Goal: Task Accomplishment & Management: Complete application form

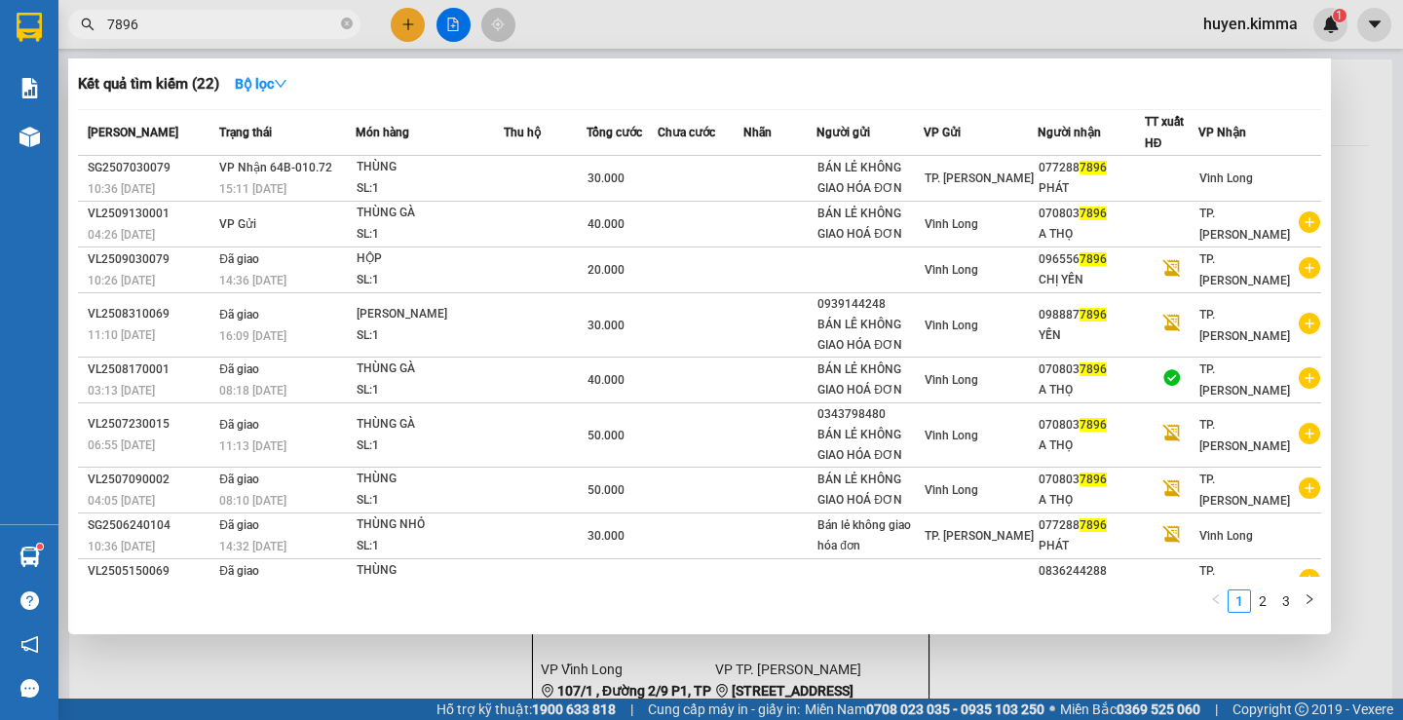
click at [407, 33] on div at bounding box center [701, 360] width 1403 height 720
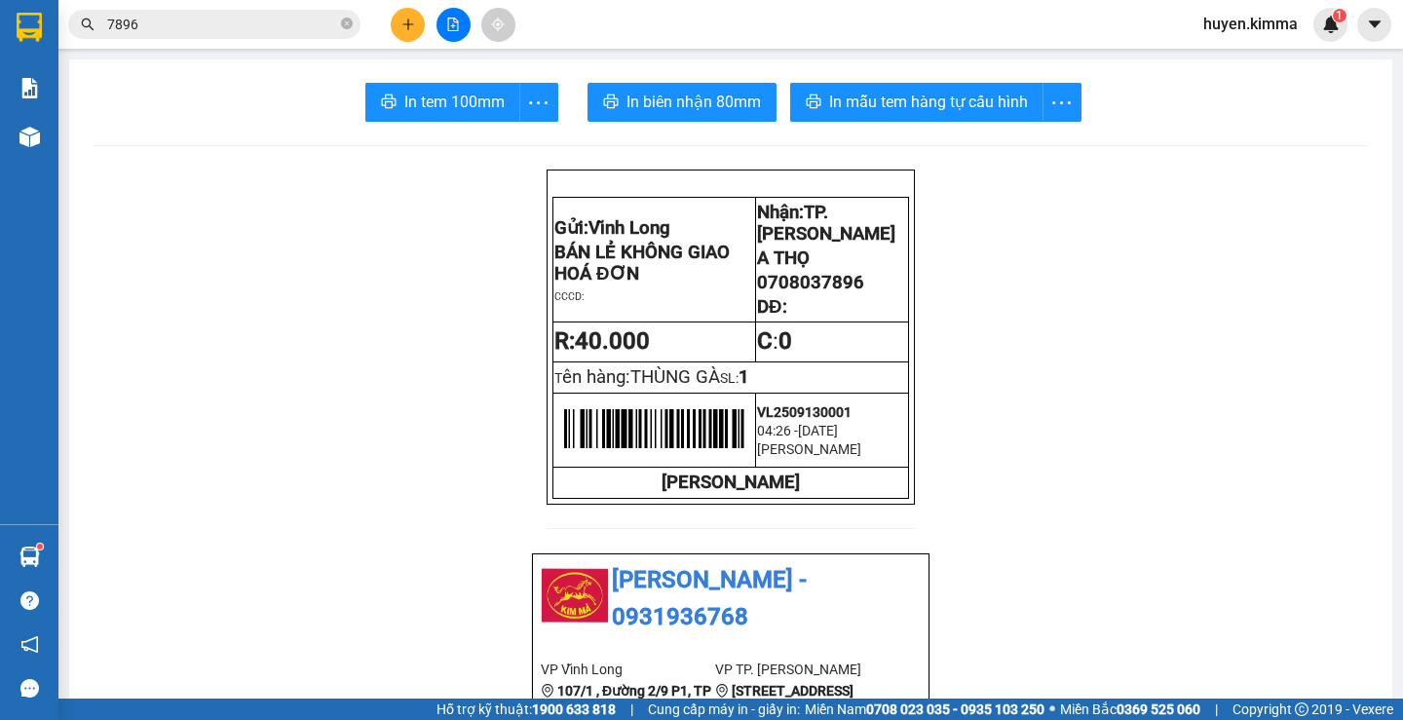
click at [405, 27] on icon "plus" at bounding box center [408, 25] width 14 height 14
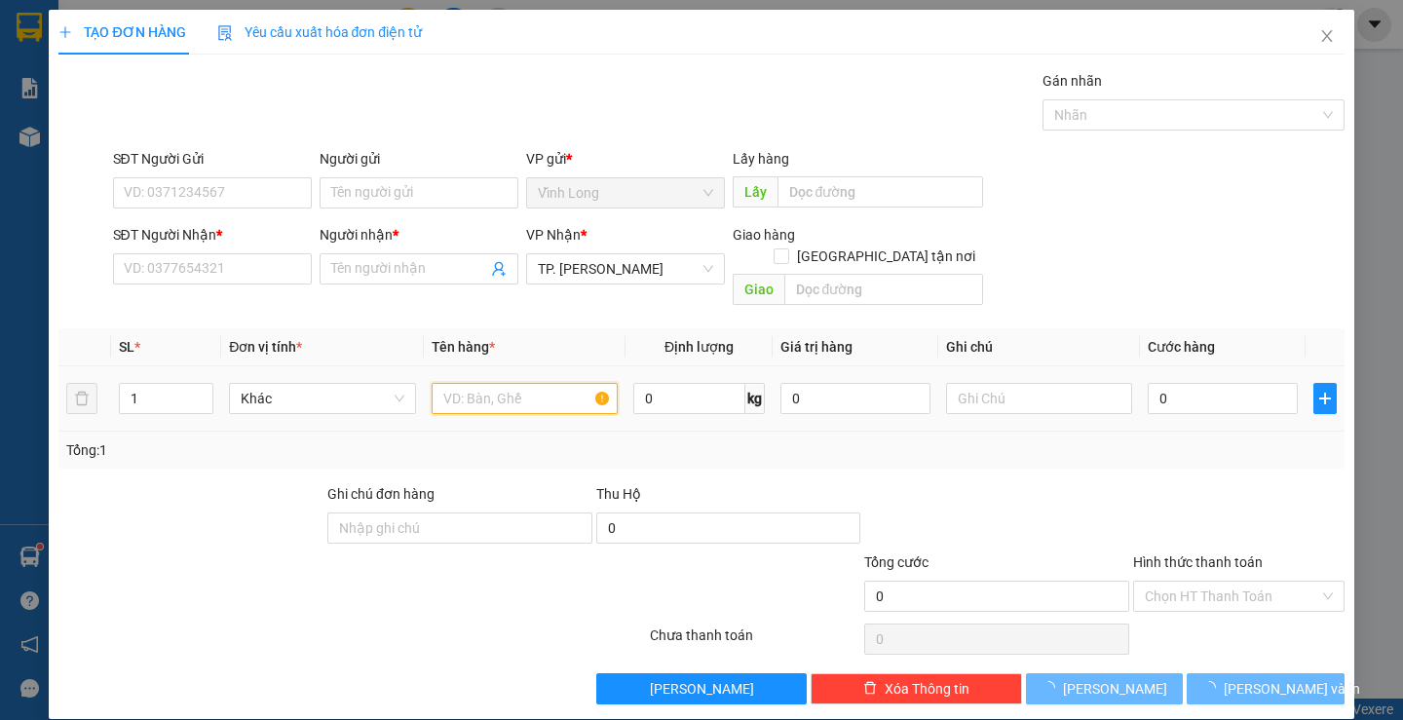
click at [517, 383] on input "text" at bounding box center [525, 398] width 186 height 31
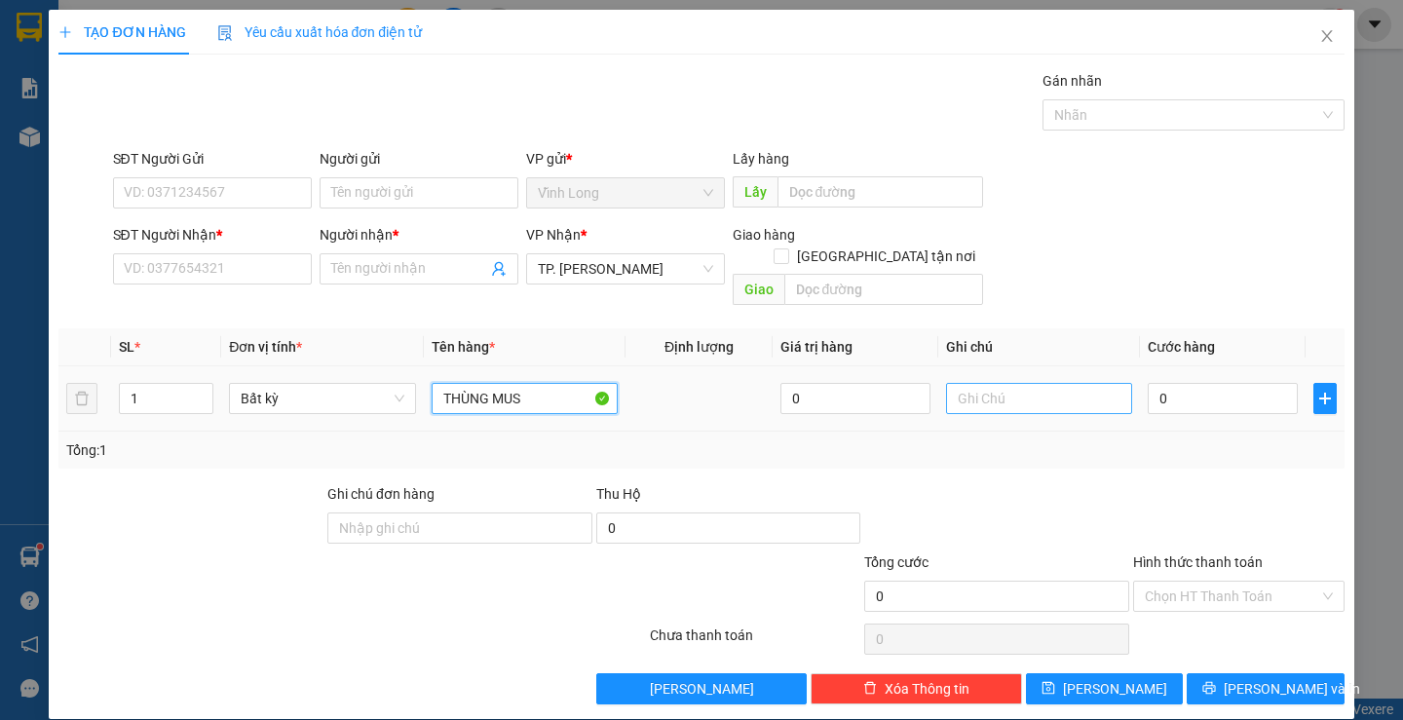
type input "THÙNG MUS"
click at [975, 383] on input "text" at bounding box center [1039, 398] width 186 height 31
type input "H"
click at [1219, 383] on input "0" at bounding box center [1223, 398] width 150 height 31
type input "8"
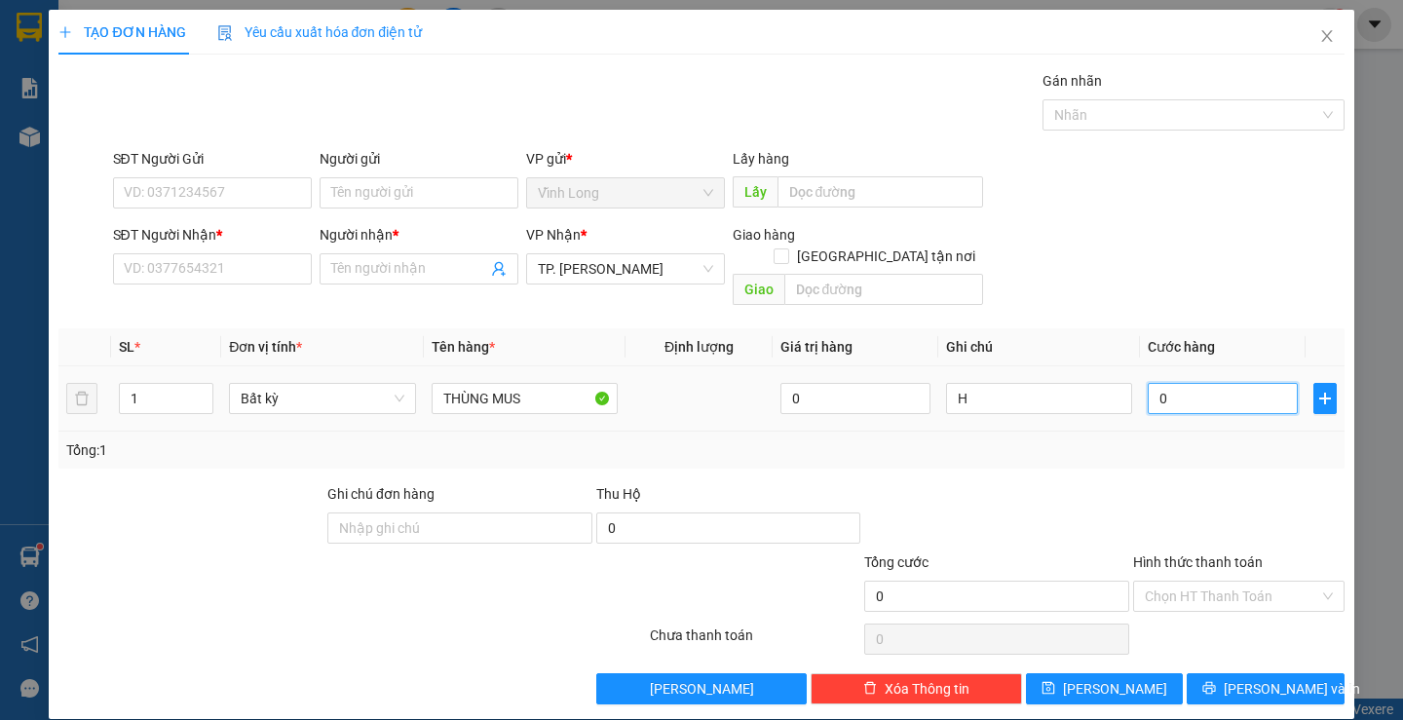
type input "8"
type input "80"
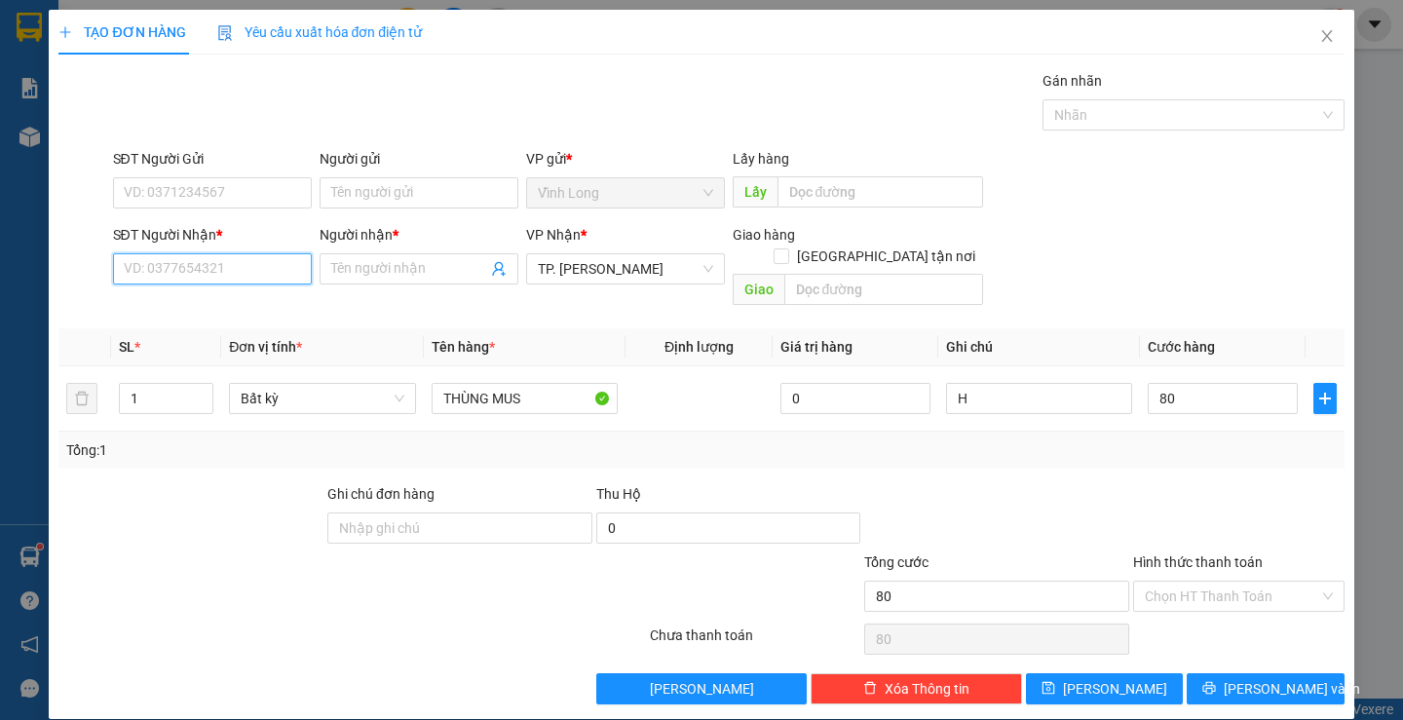
type input "80.000"
click at [262, 280] on input "SĐT Người Nhận *" at bounding box center [212, 268] width 199 height 31
type input "0918039045"
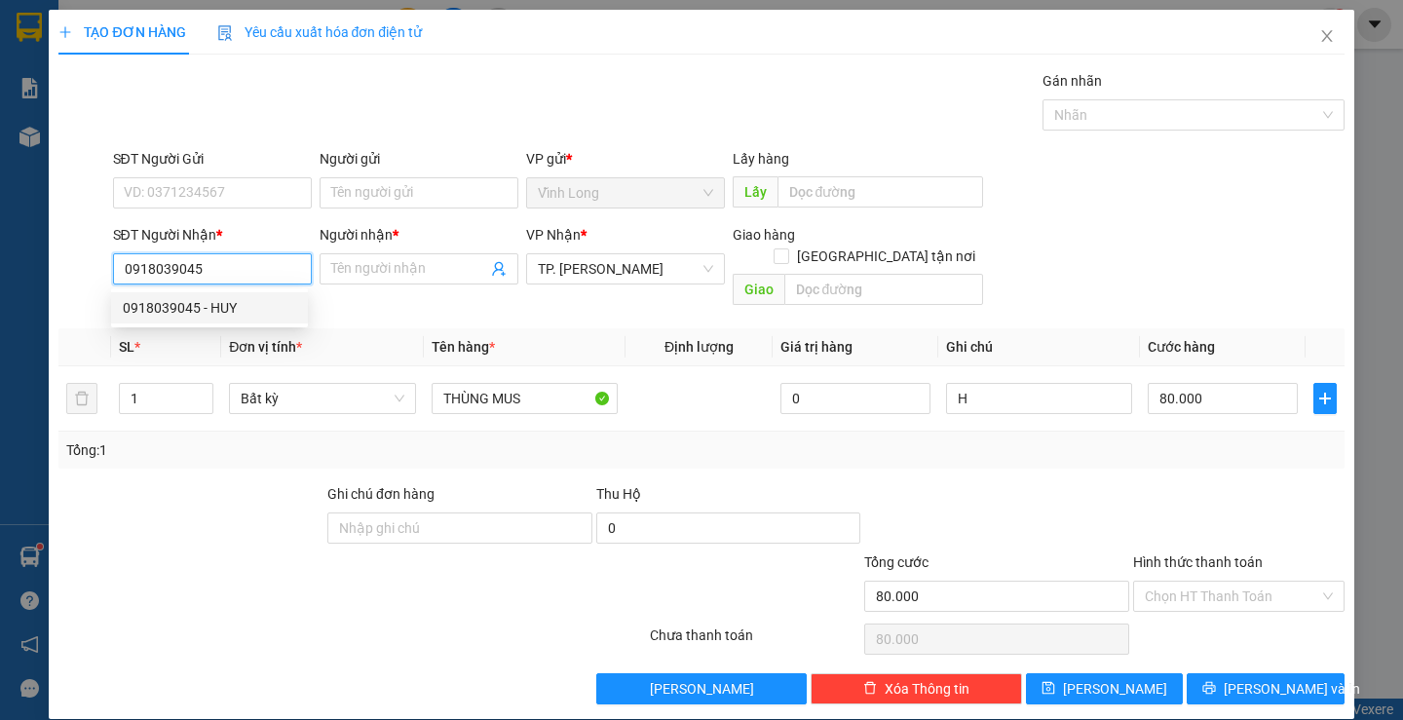
click at [247, 320] on div "0918039045 - HUY" at bounding box center [209, 307] width 197 height 31
type input "HUY"
type input "0918039045"
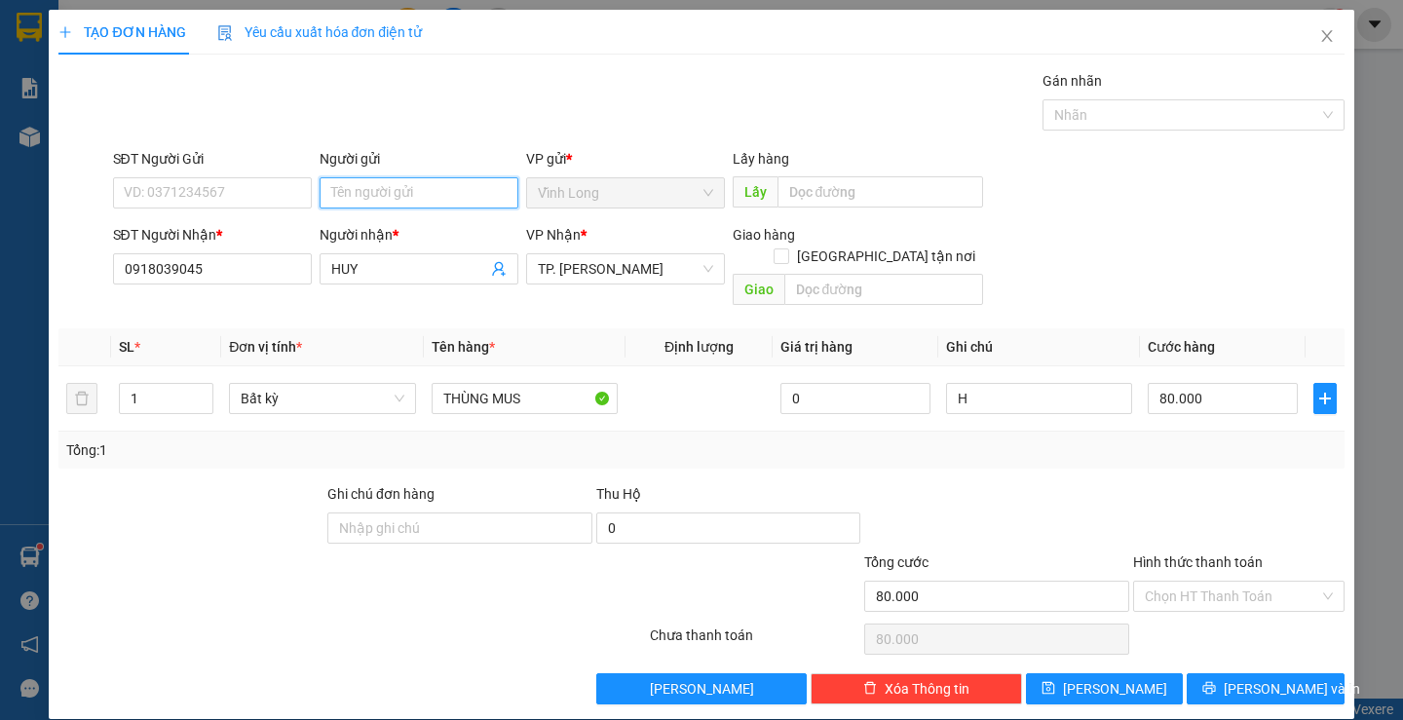
click at [377, 197] on input "Người gửi" at bounding box center [419, 192] width 199 height 31
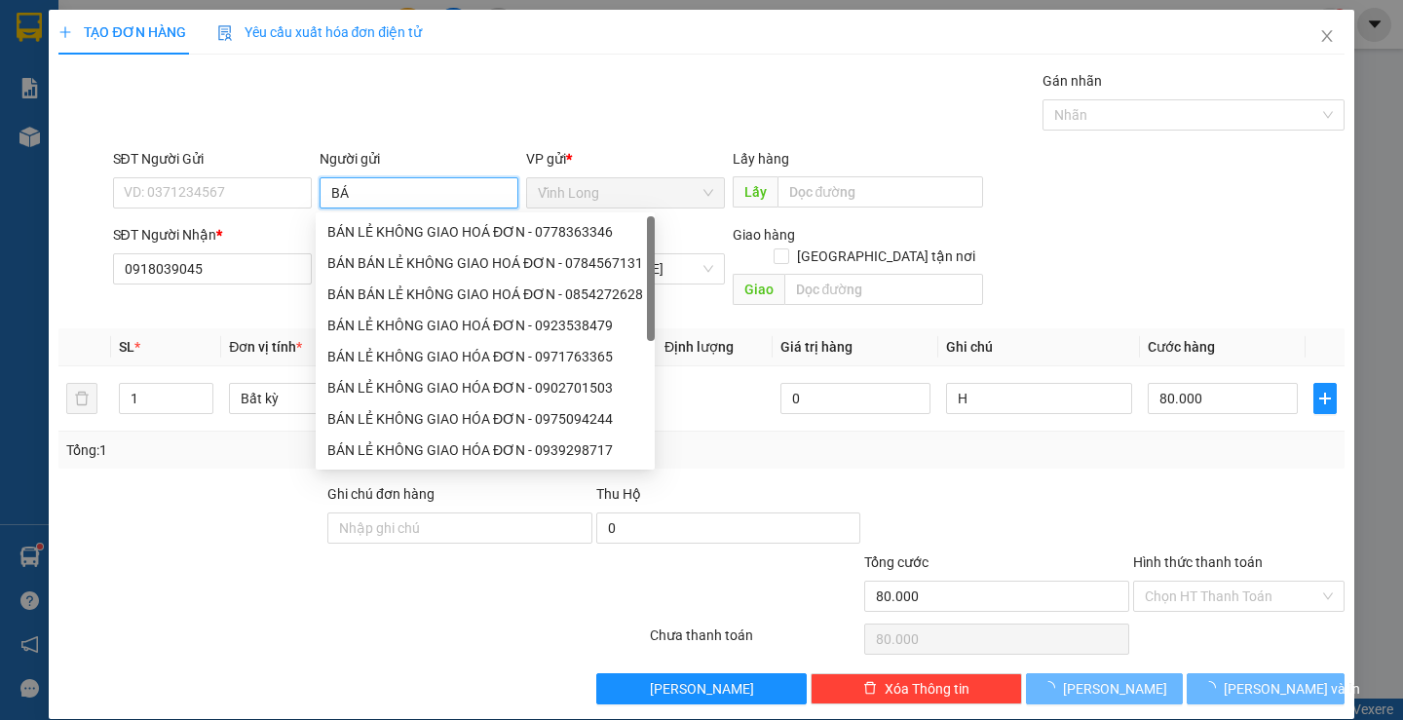
type input "BÁN"
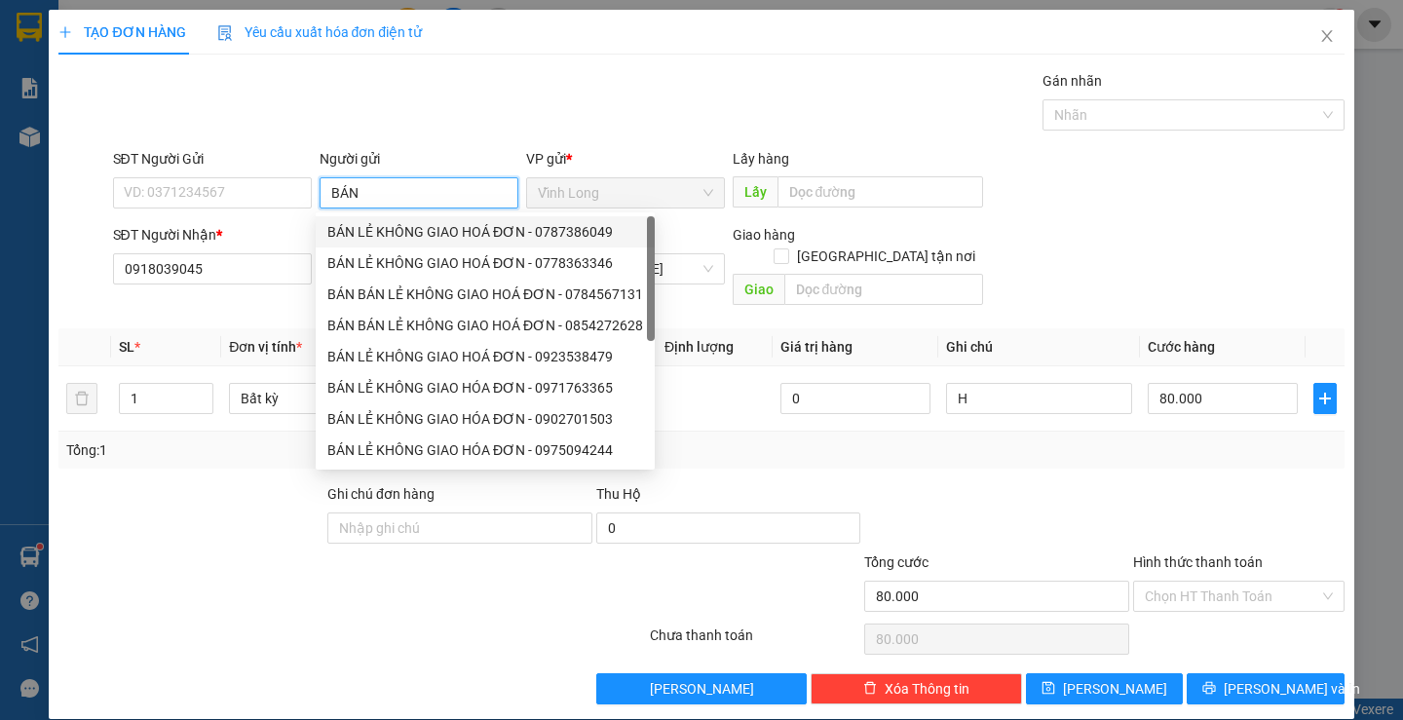
click at [372, 238] on div "BÁN LẺ KHÔNG GIAO HOÁ ĐƠN - 0787386049" at bounding box center [485, 231] width 316 height 21
type input "0787386049"
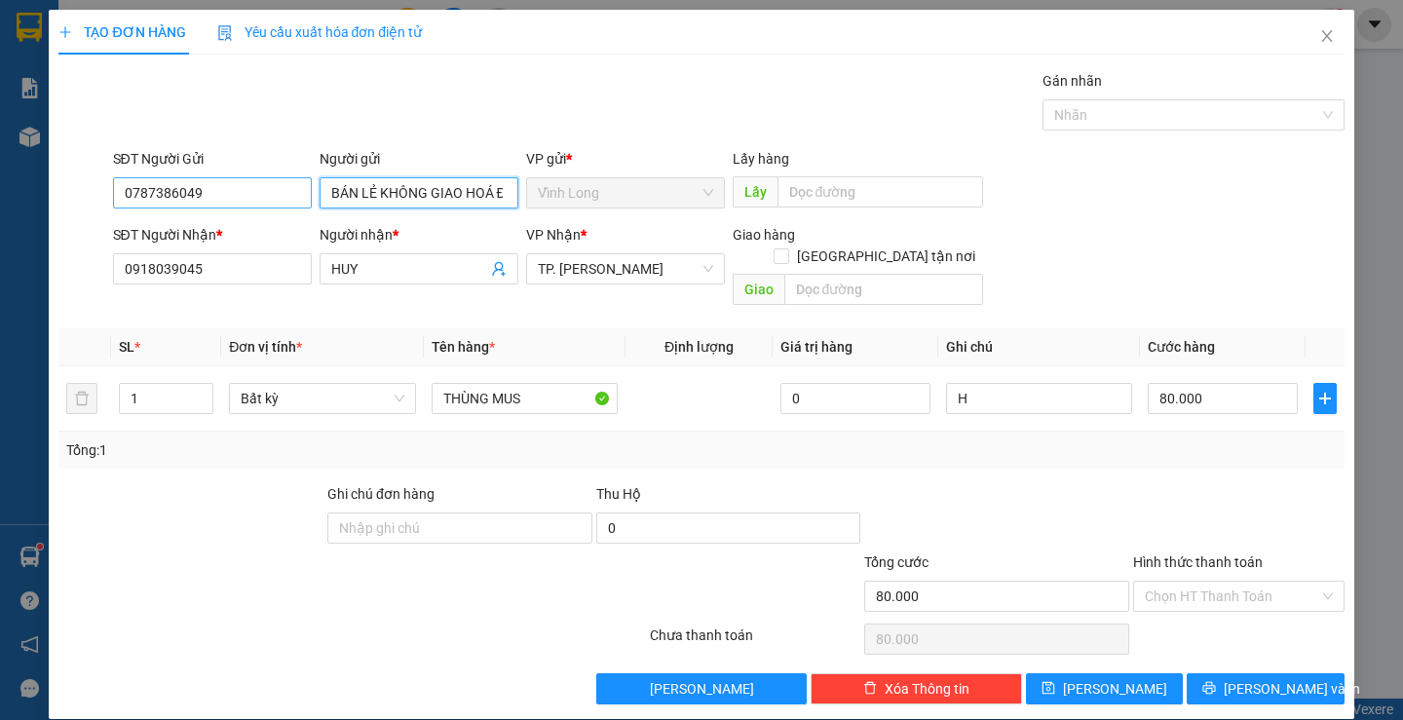
type input "BÁN LẺ KHÔNG GIAO HOÁ ĐƠN"
drag, startPoint x: 209, startPoint y: 188, endPoint x: 19, endPoint y: 310, distance: 225.6
click at [20, 310] on div "TẠO ĐƠN HÀNG Yêu cầu xuất hóa đơn điện tử Transit Pickup Surcharge Ids Transit …" at bounding box center [701, 360] width 1403 height 720
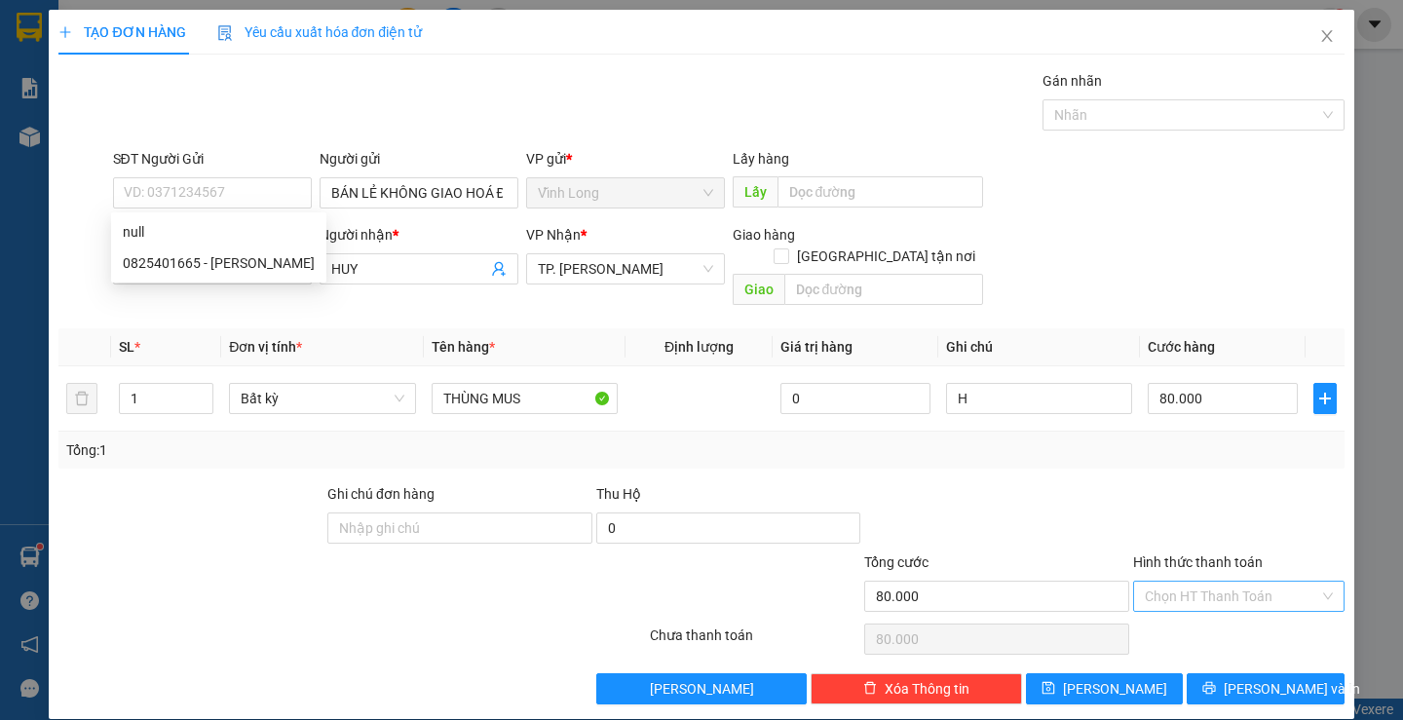
click at [1181, 582] on input "Hình thức thanh toán" at bounding box center [1232, 596] width 174 height 29
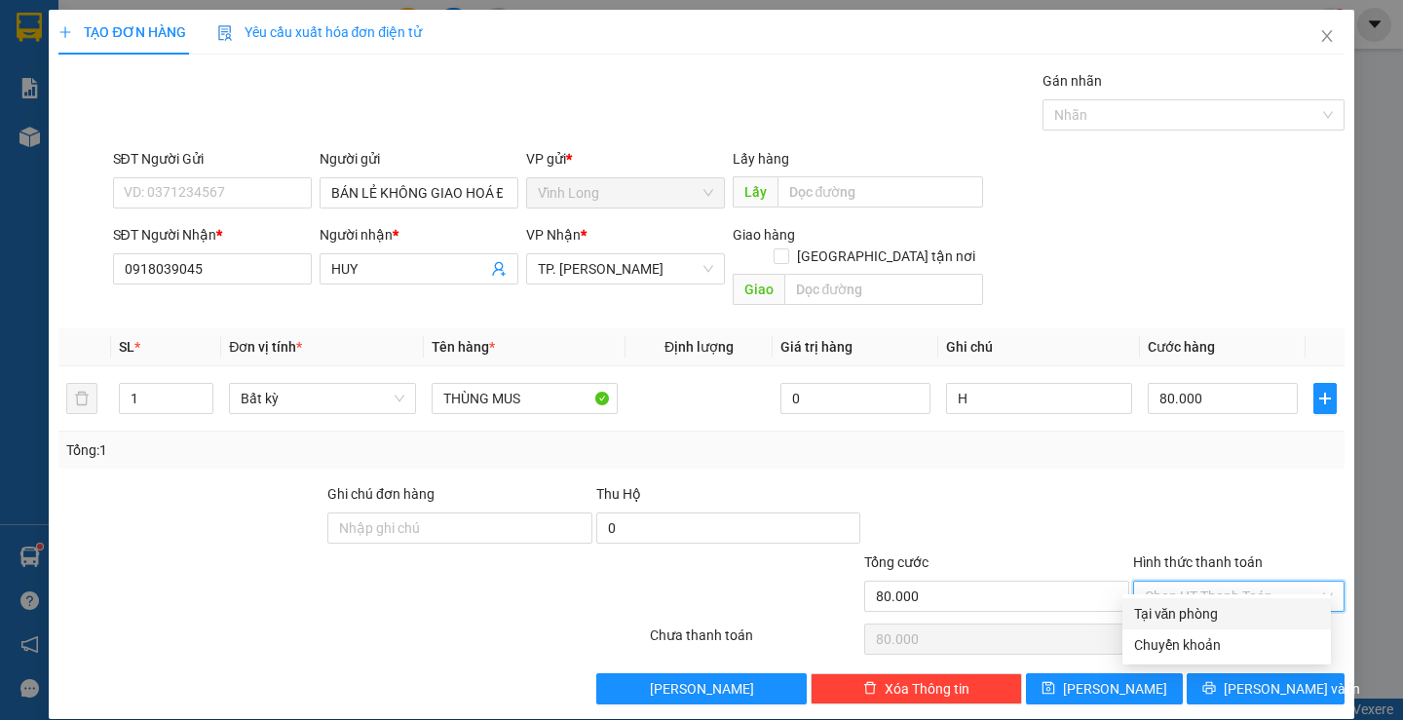
click at [1198, 608] on div "Tại văn phòng" at bounding box center [1226, 613] width 185 height 21
type input "0"
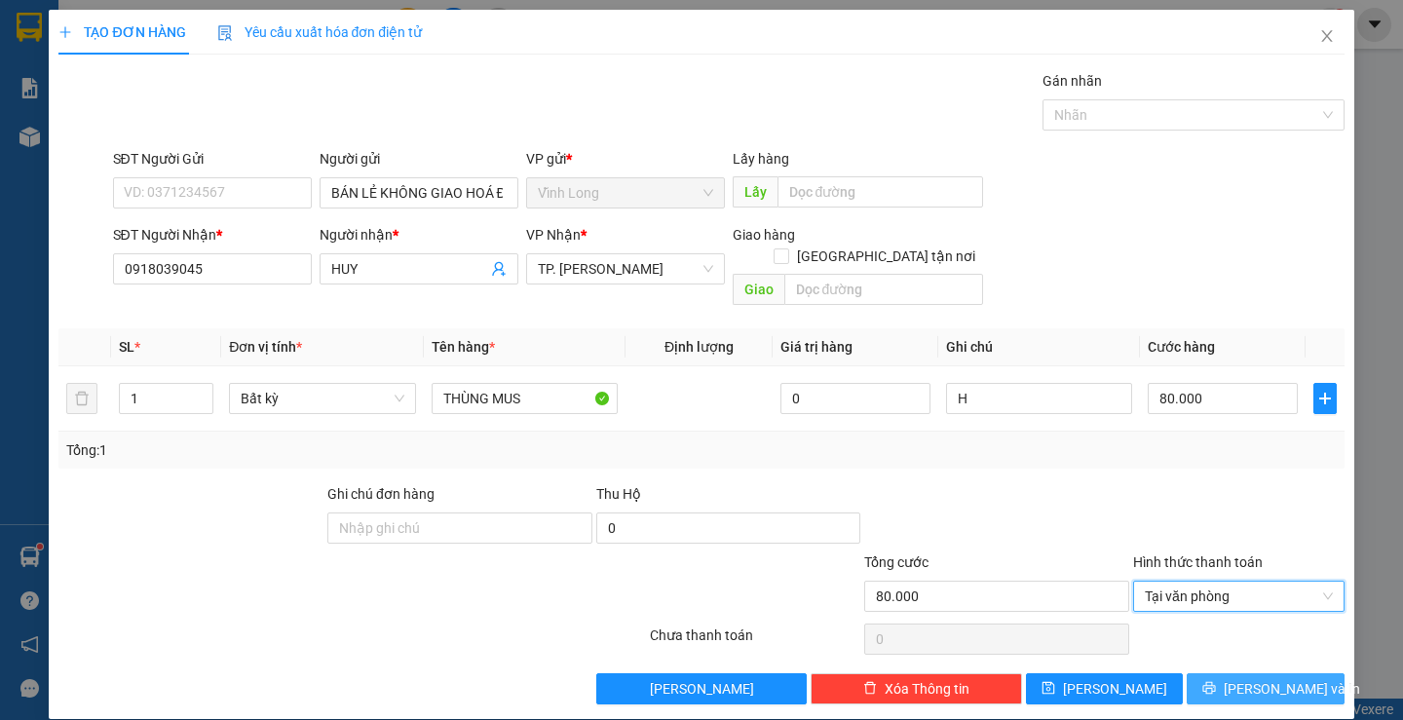
click at [1250, 678] on span "[PERSON_NAME] và In" at bounding box center [1292, 688] width 136 height 21
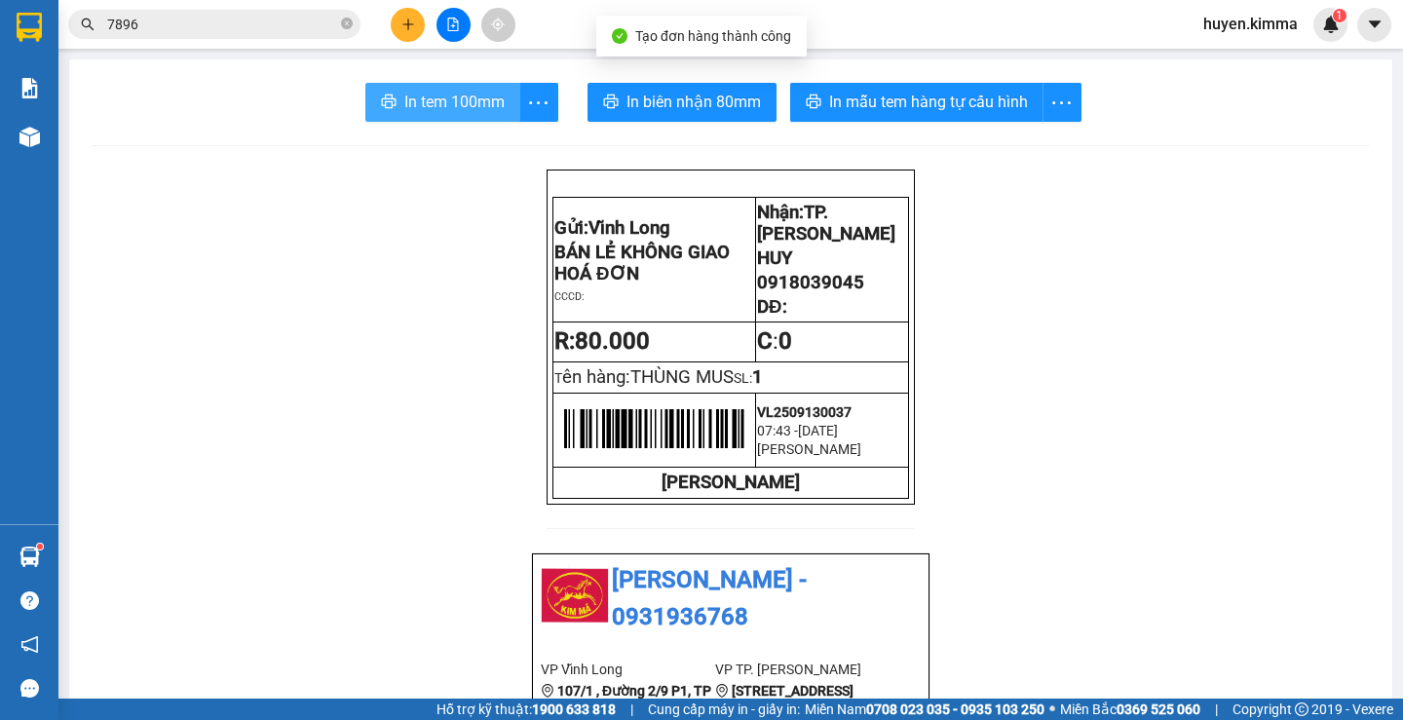
click at [438, 103] on span "In tem 100mm" at bounding box center [454, 102] width 100 height 24
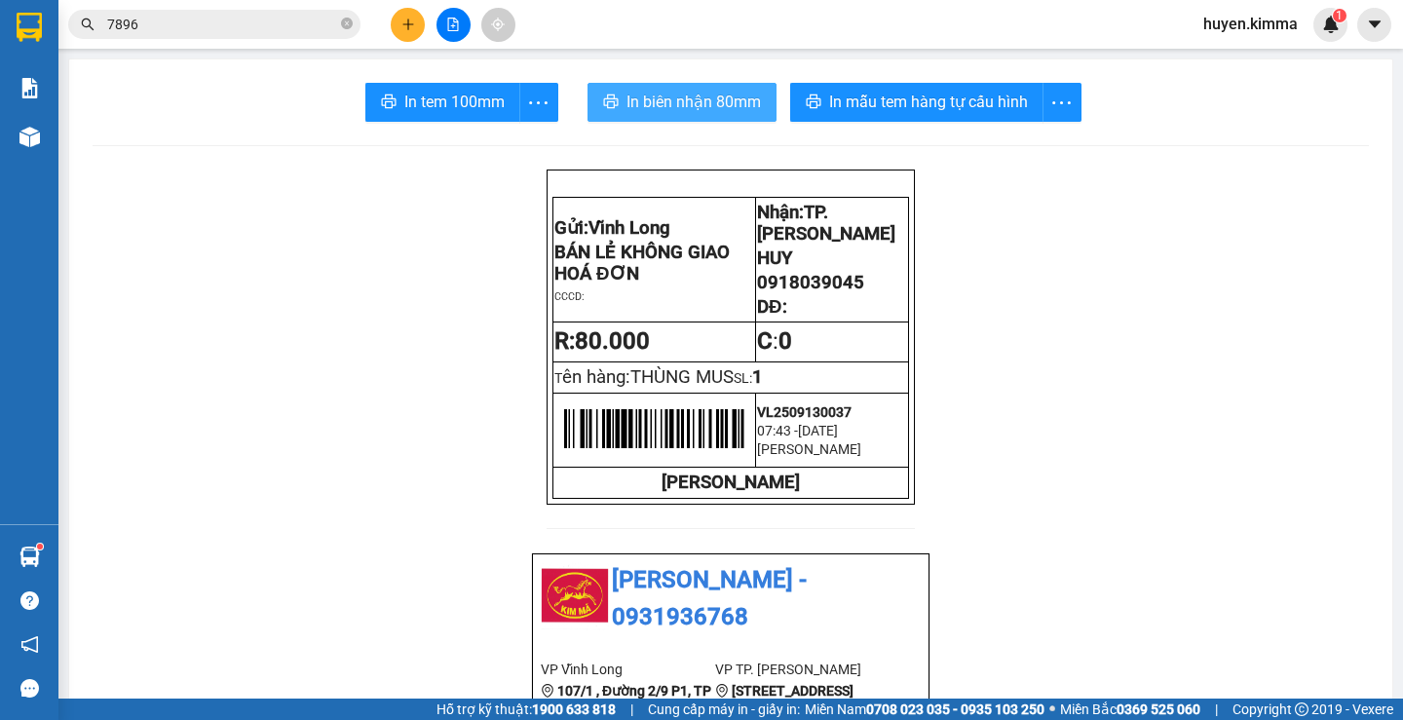
click at [704, 111] on span "In biên nhận 80mm" at bounding box center [693, 102] width 134 height 24
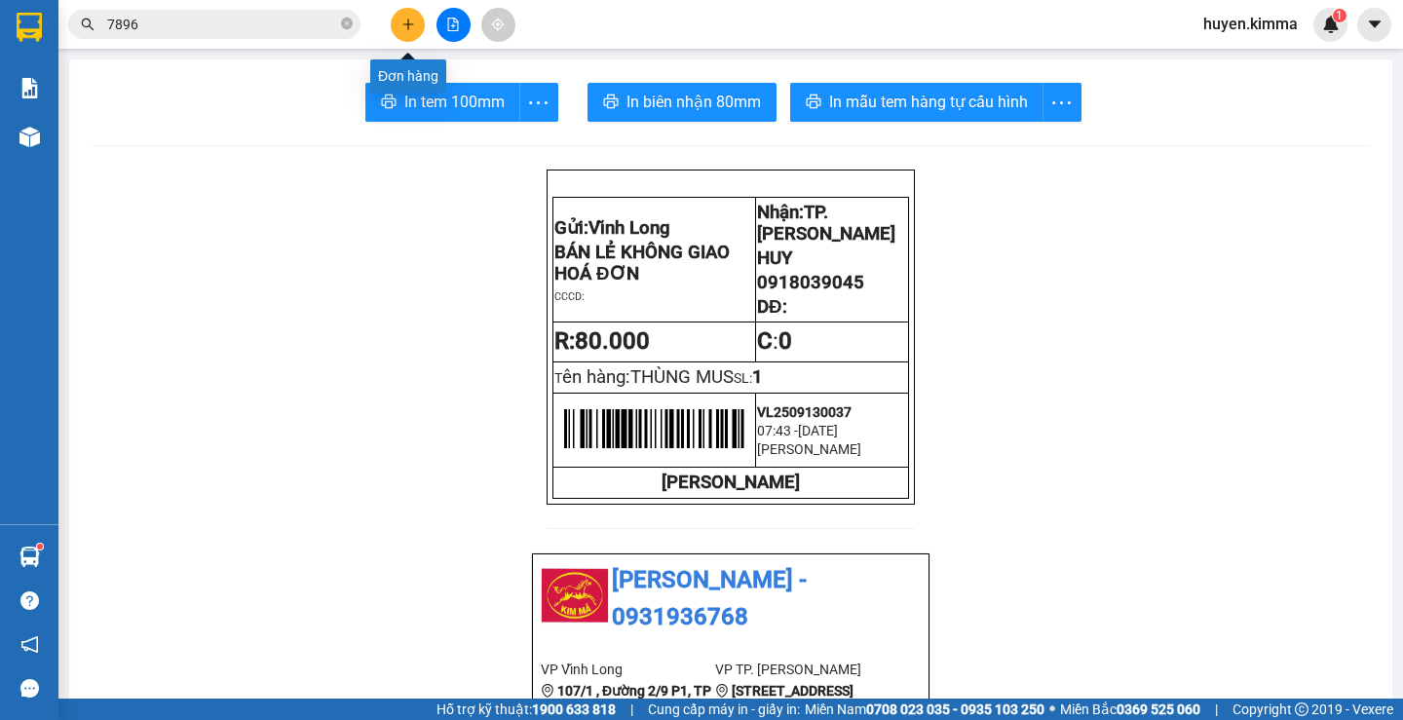
click at [409, 33] on button at bounding box center [408, 25] width 34 height 34
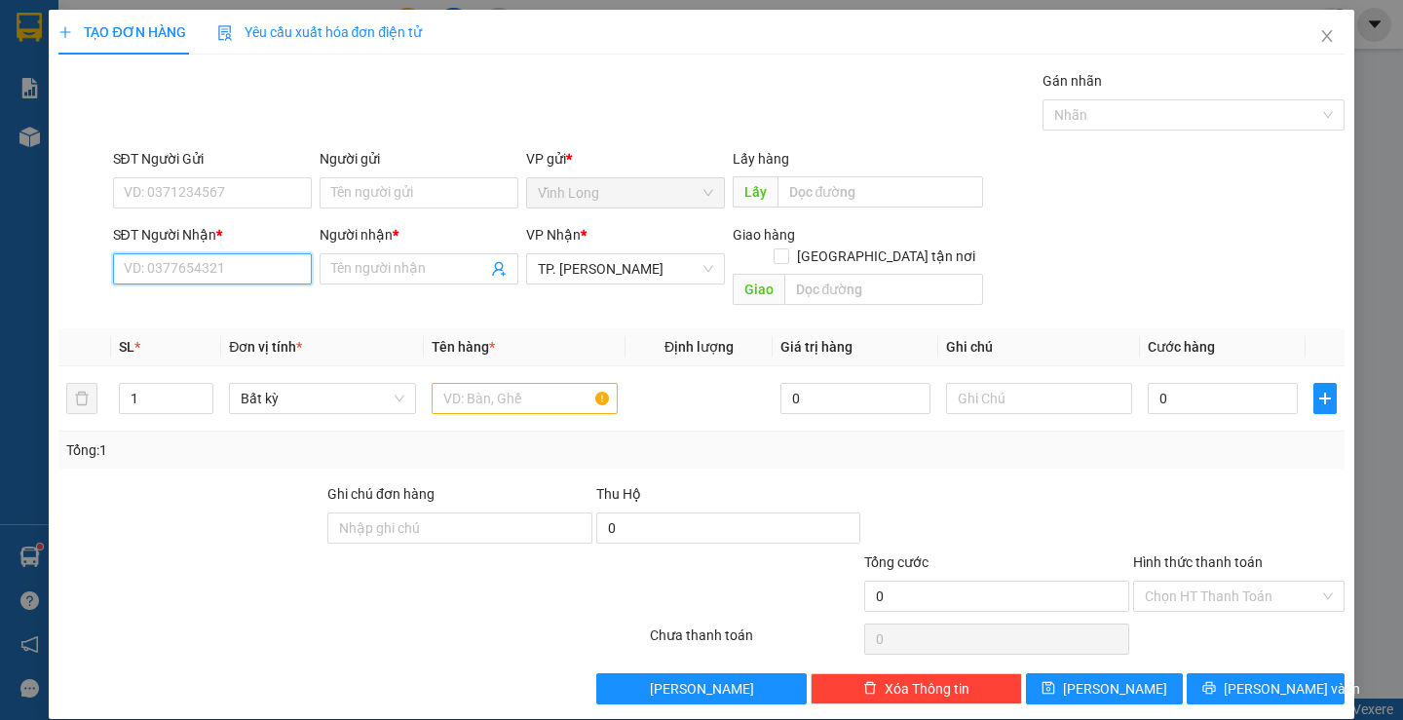
click at [224, 277] on input "SĐT Người Nhận *" at bounding box center [212, 268] width 199 height 31
drag, startPoint x: 181, startPoint y: 267, endPoint x: 166, endPoint y: 276, distance: 17.9
click at [166, 276] on input "0908494678" at bounding box center [212, 268] width 199 height 31
type input "0908495678"
click at [224, 302] on div "0908495678 - TRÂN" at bounding box center [209, 307] width 173 height 21
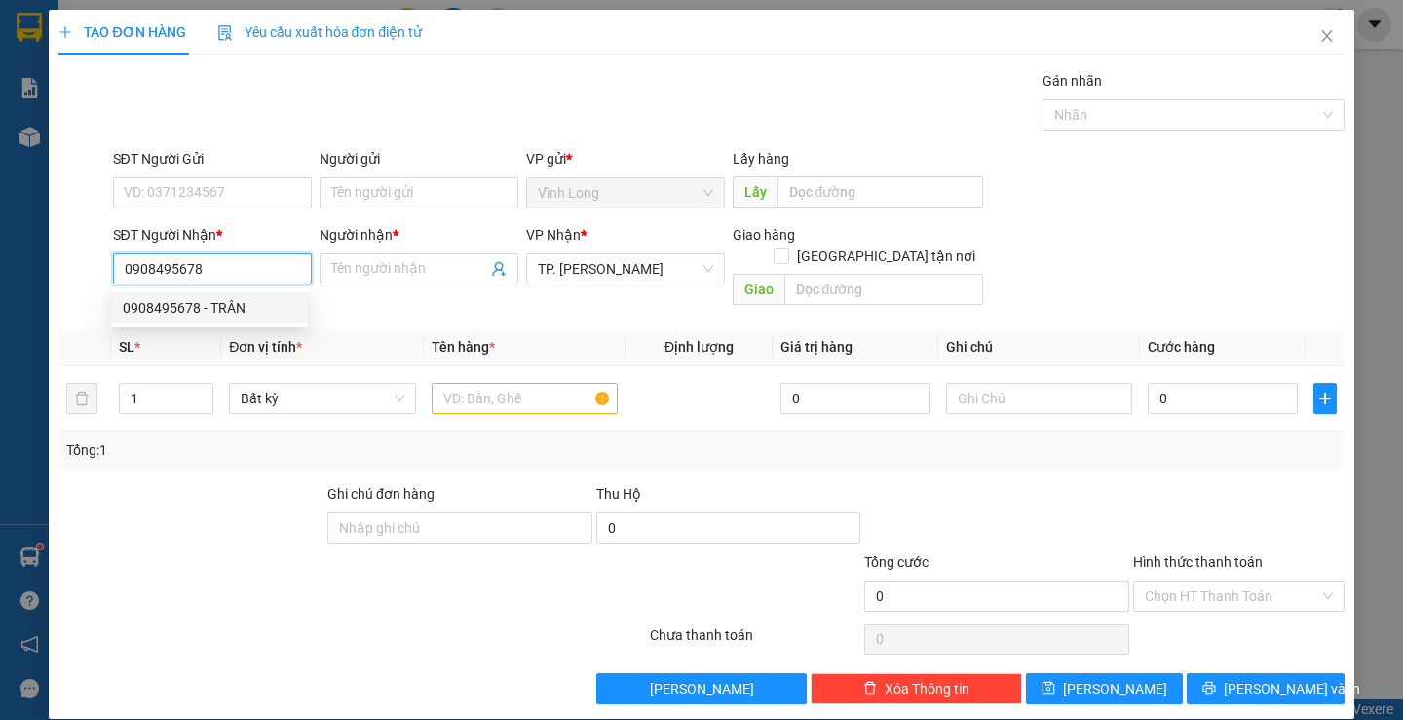
type input "TRÂN"
checkbox input "true"
type input "250 LÝ TỰ TRỌNG PHƯỜNG [GEOGRAPHIC_DATA]"
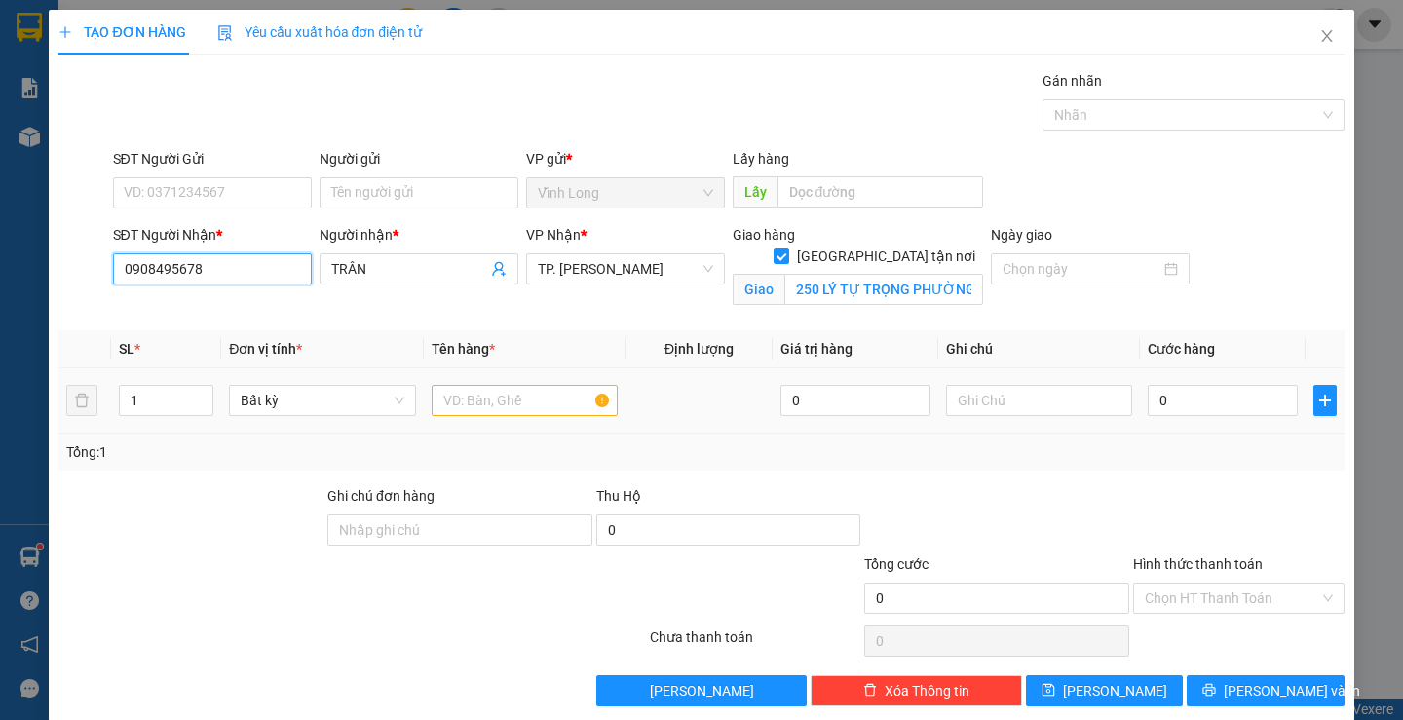
type input "0908495678"
click at [525, 403] on input "text" at bounding box center [525, 400] width 186 height 31
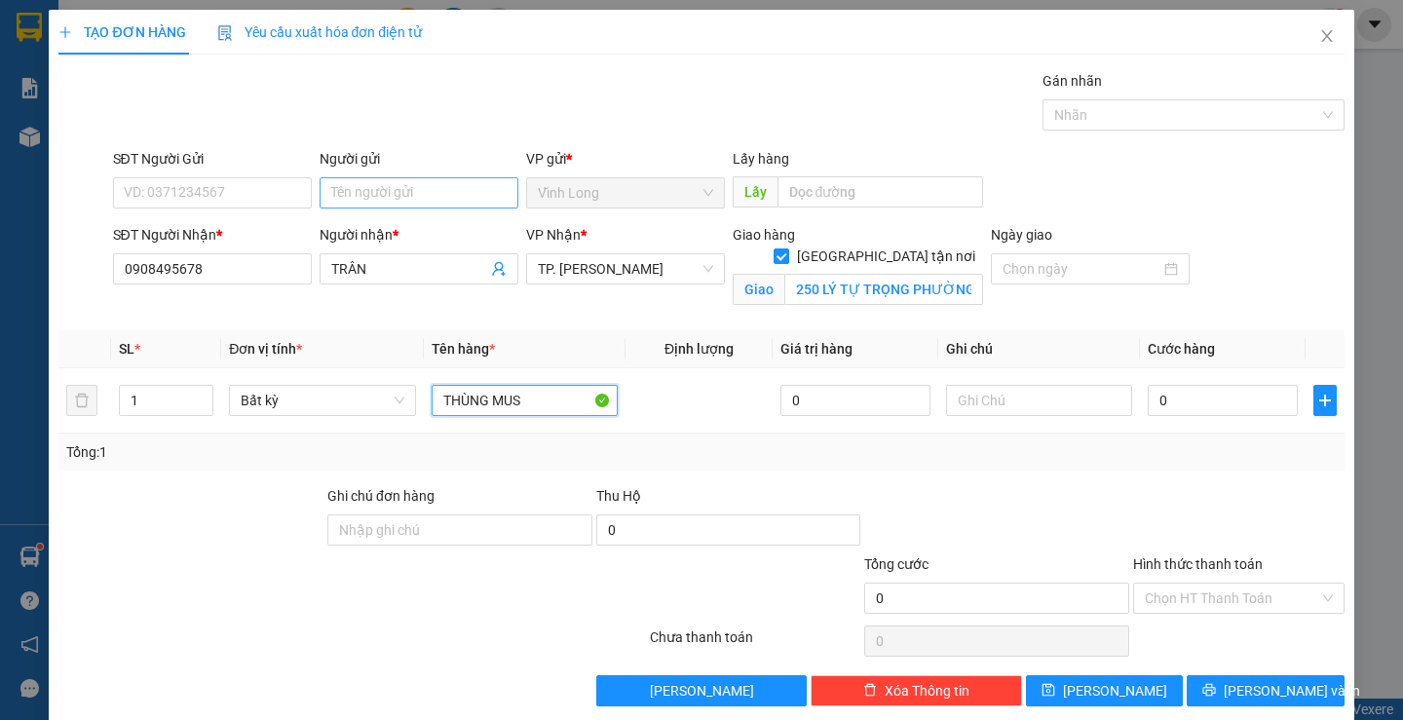
type input "THÙNG MUS"
click at [370, 194] on input "Người gửi" at bounding box center [419, 192] width 199 height 31
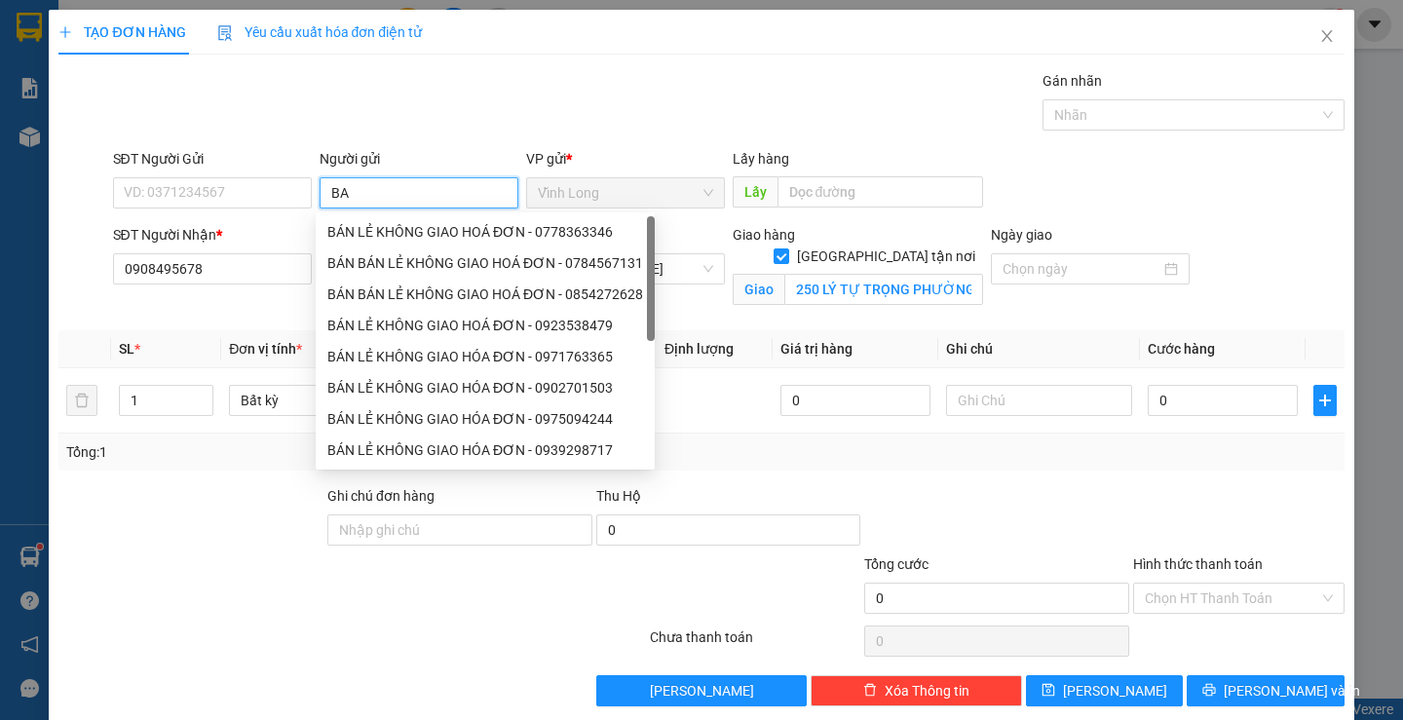
type input "B"
click at [255, 200] on input "SĐT Người Gửi" at bounding box center [212, 192] width 199 height 31
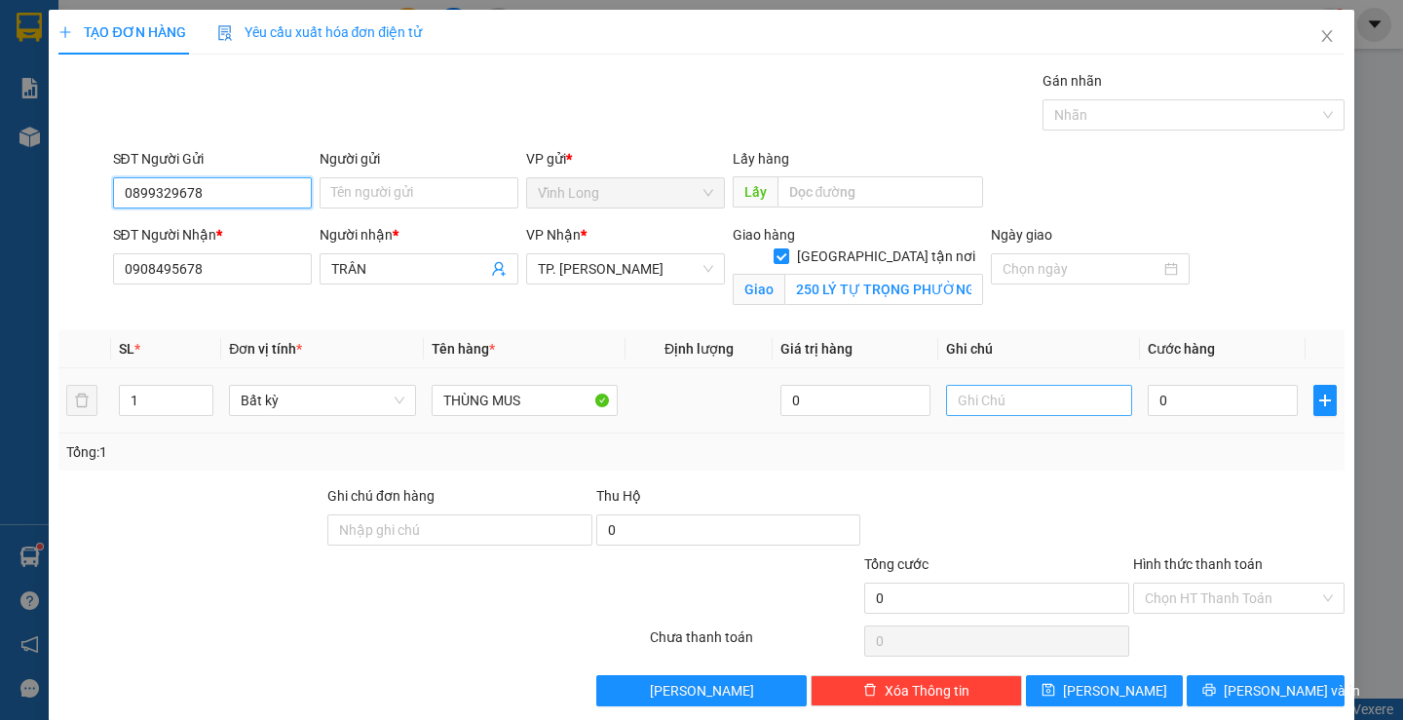
type input "0899329678"
click at [1048, 407] on input "text" at bounding box center [1039, 400] width 186 height 31
type input "H"
click at [1240, 404] on input "0" at bounding box center [1223, 400] width 150 height 31
type input "1"
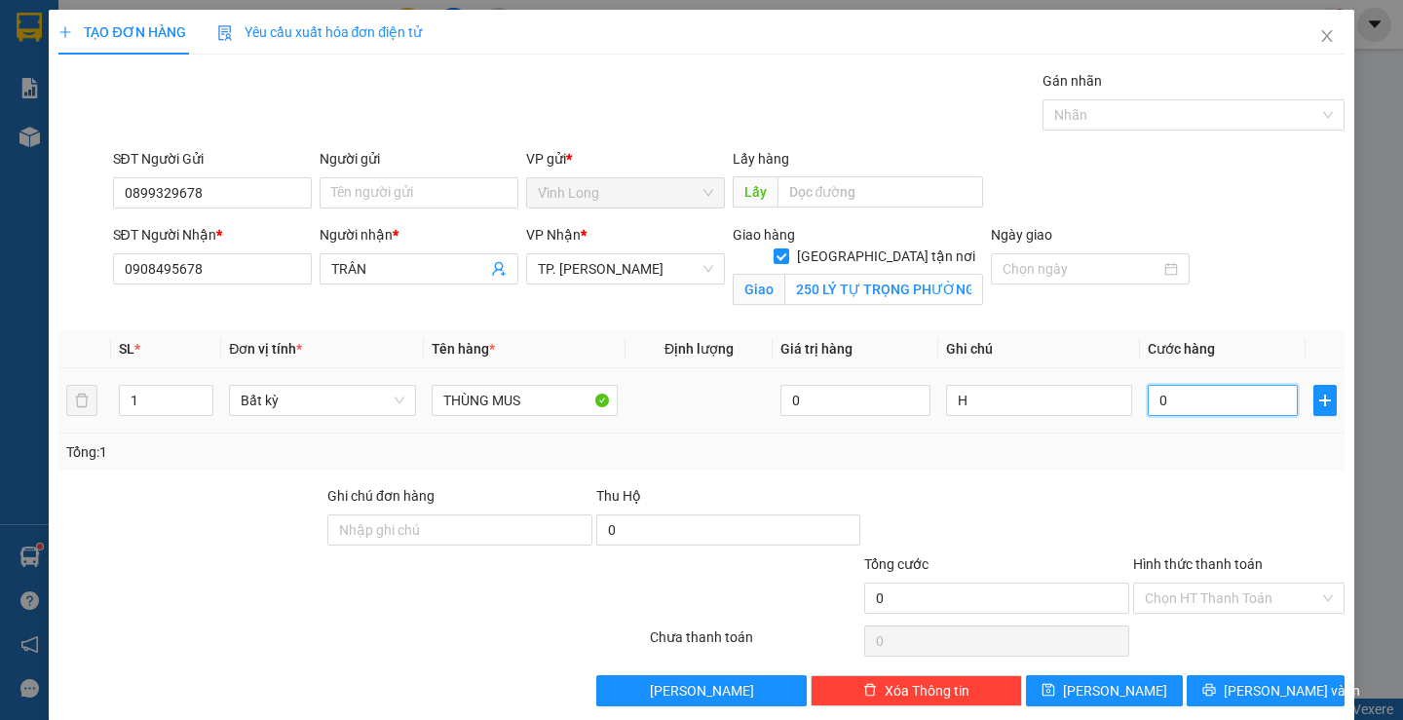
type input "1"
type input "10"
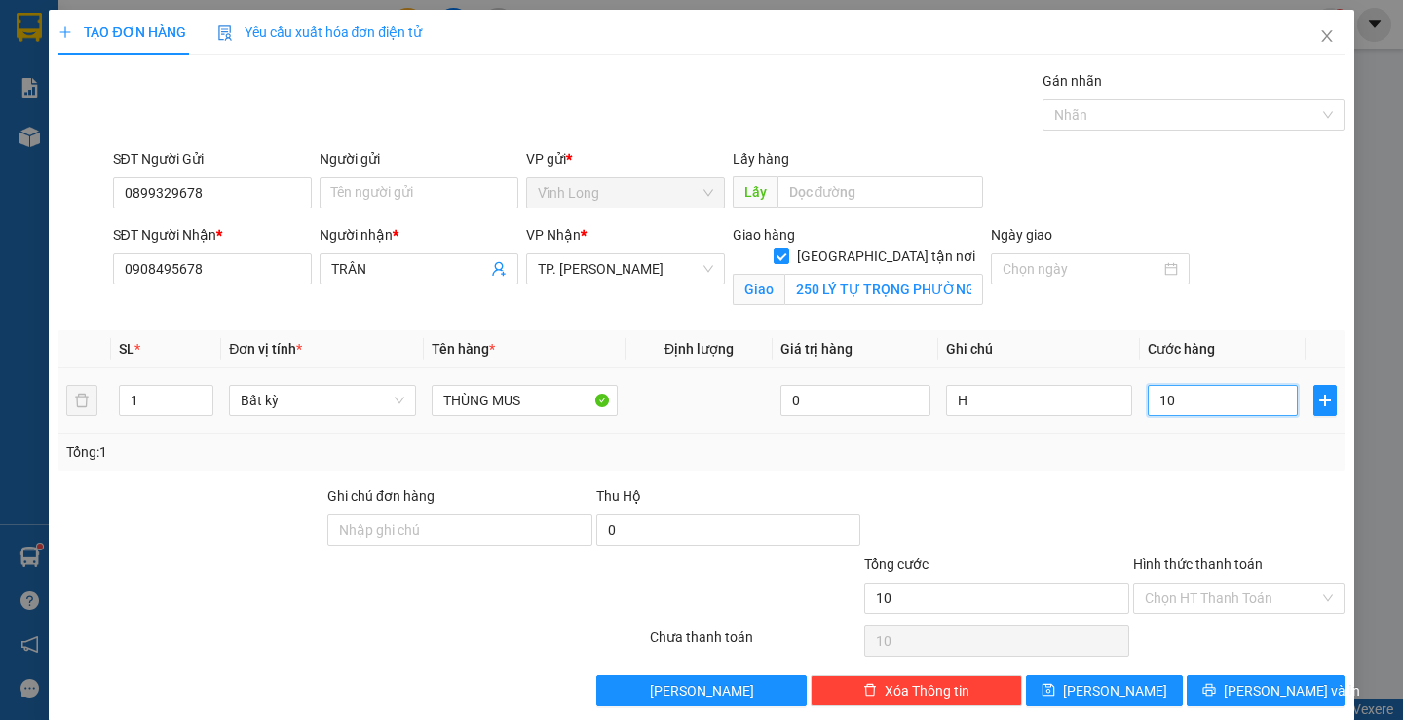
type input "100"
type input "100.000"
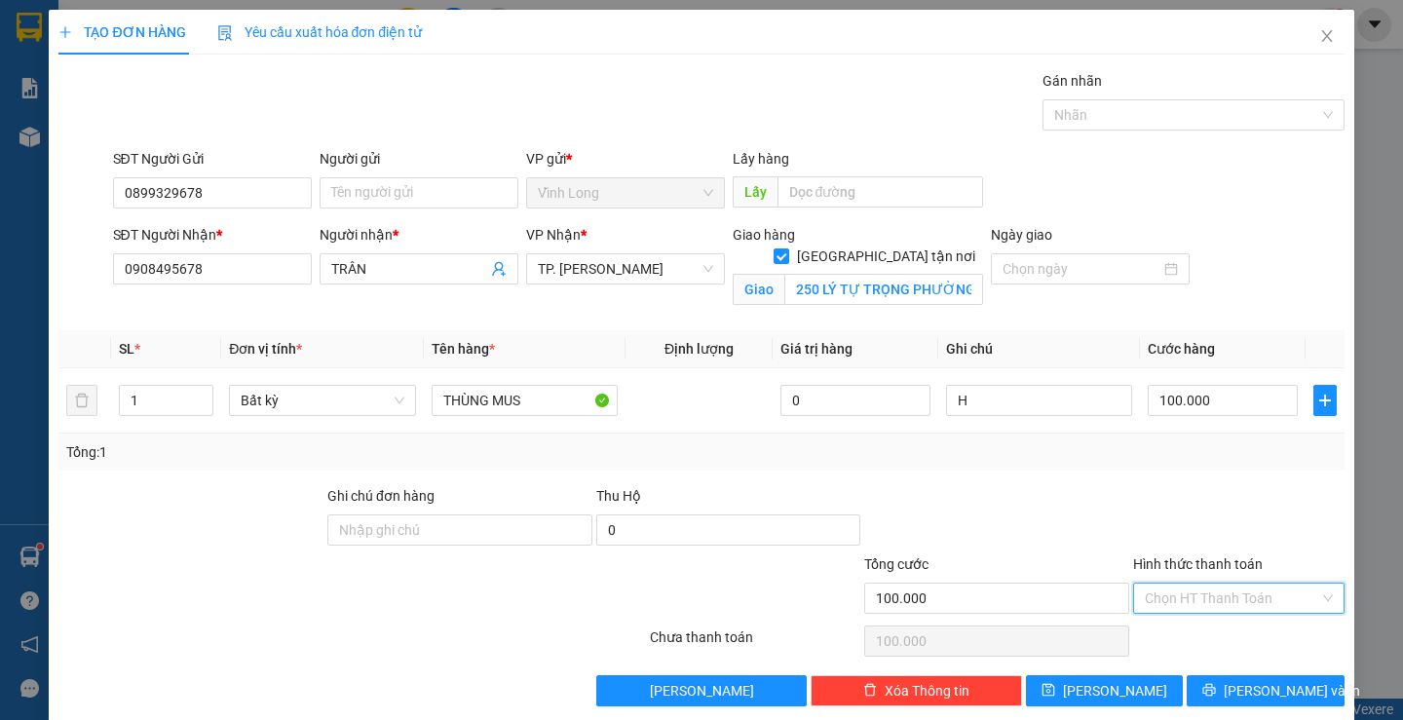
click at [1211, 596] on input "Hình thức thanh toán" at bounding box center [1232, 598] width 174 height 29
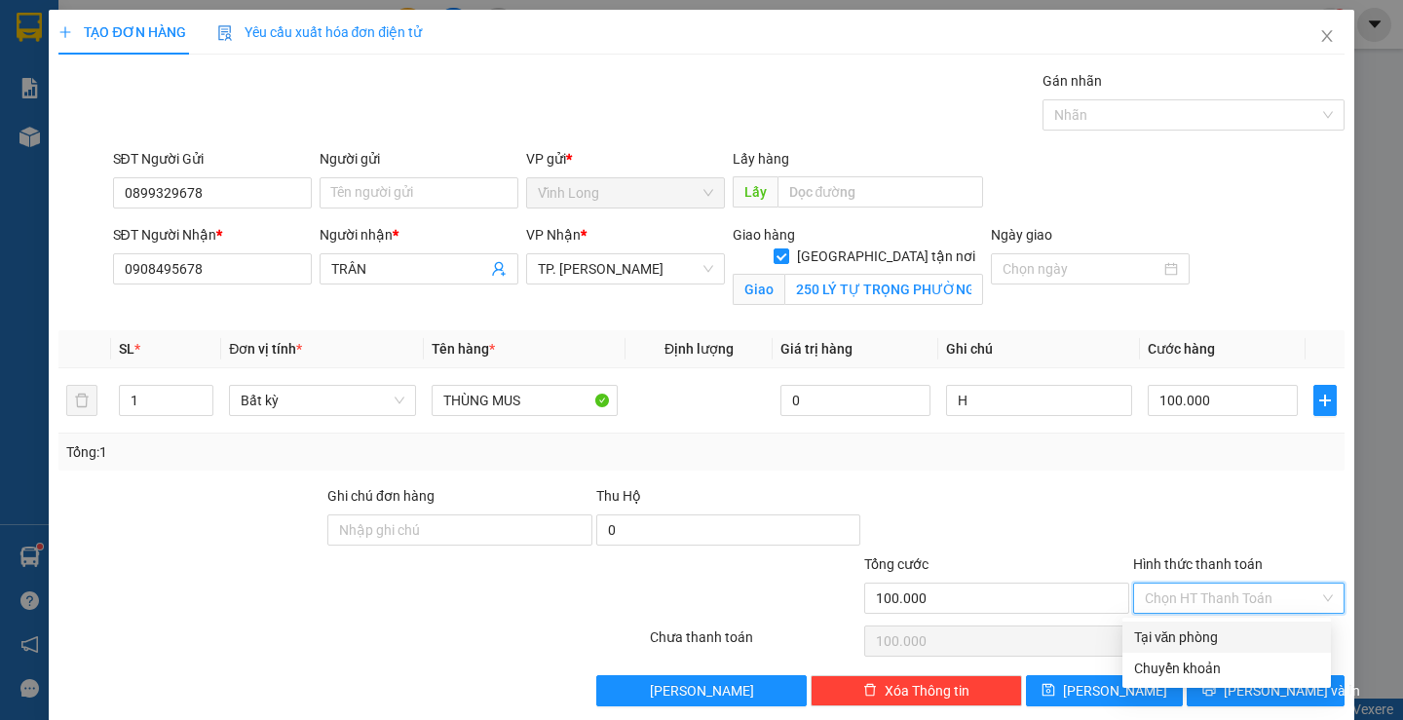
click at [1206, 636] on div "Tại văn phòng" at bounding box center [1226, 636] width 185 height 21
type input "0"
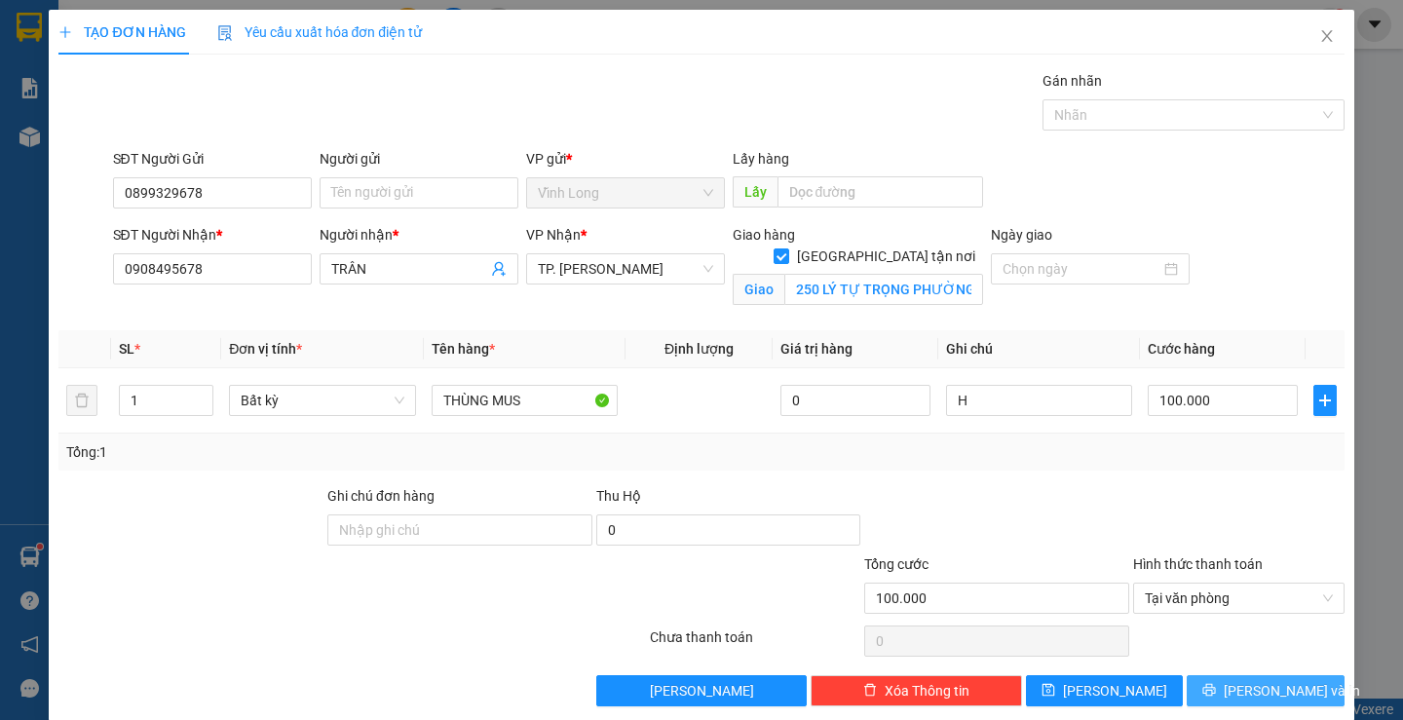
click at [1240, 696] on span "[PERSON_NAME] và In" at bounding box center [1292, 690] width 136 height 21
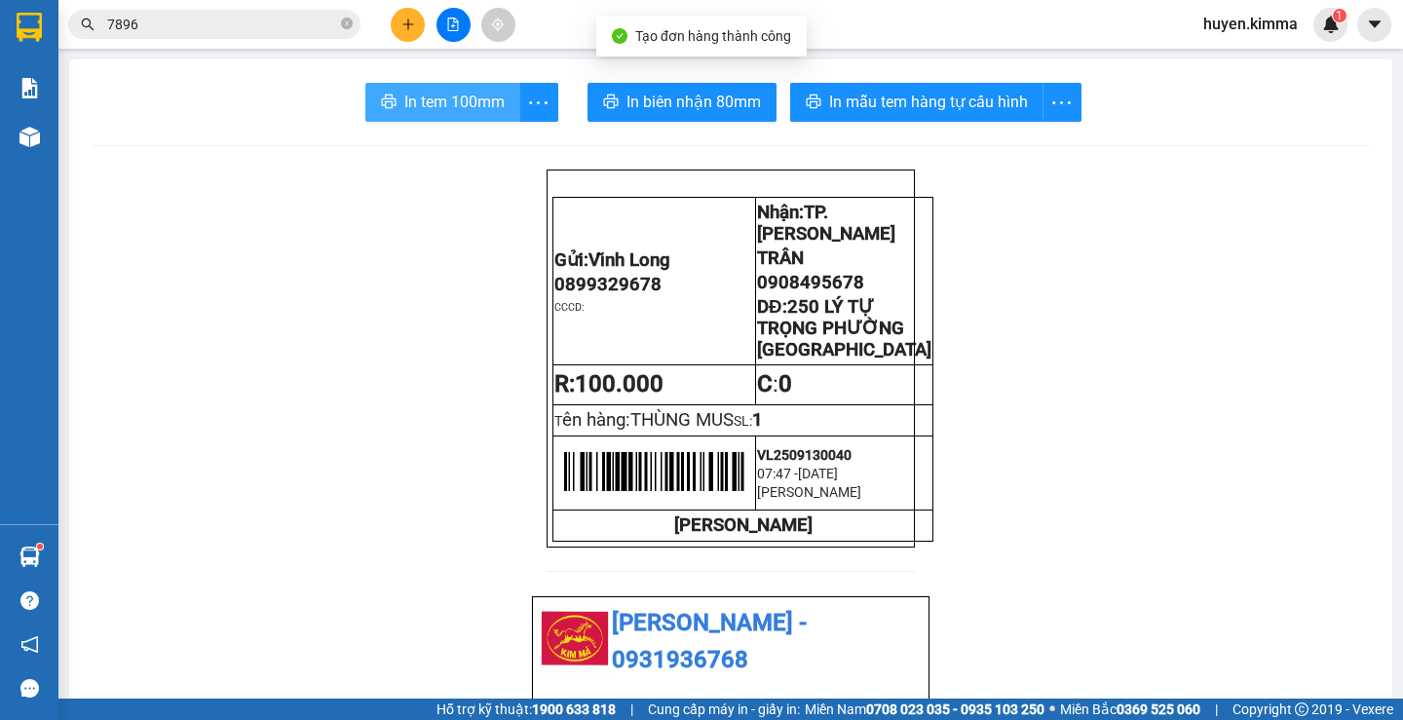
click at [429, 94] on span "In tem 100mm" at bounding box center [454, 102] width 100 height 24
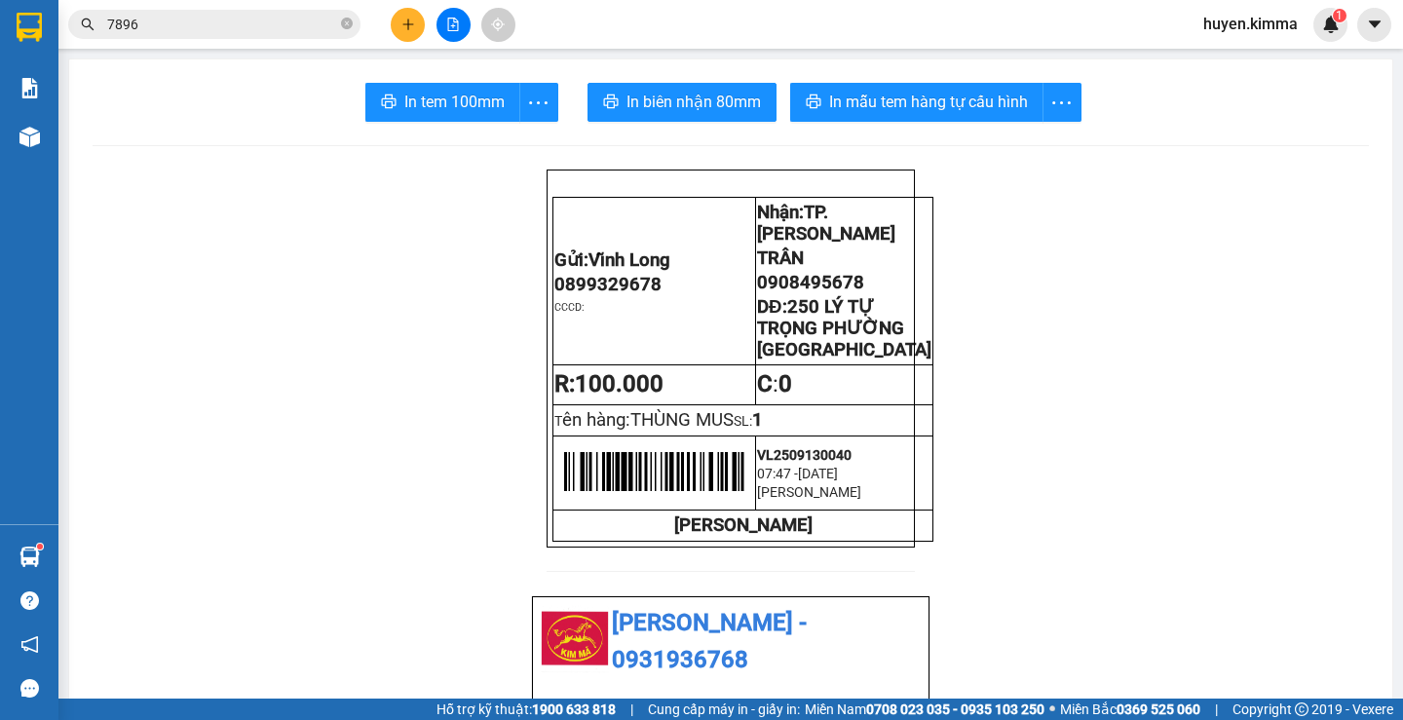
scroll to position [611, 0]
